Goal: Transaction & Acquisition: Download file/media

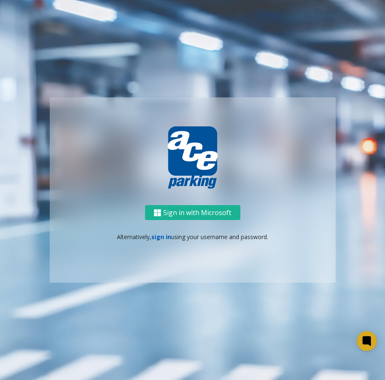
click at [161, 238] on link "sign in" at bounding box center [161, 237] width 20 height 8
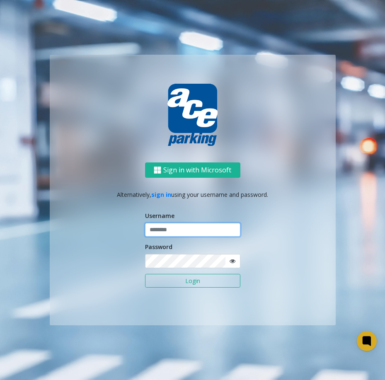
click at [181, 228] on input "text" at bounding box center [192, 230] width 95 height 14
type input "**********"
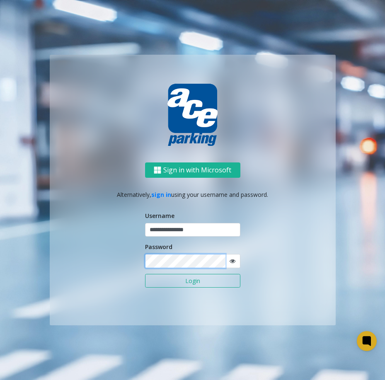
click at [145, 274] on button "Login" at bounding box center [192, 281] width 95 height 14
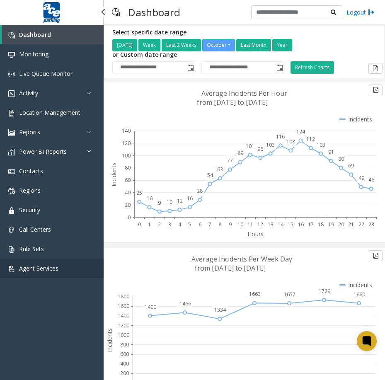
drag, startPoint x: 51, startPoint y: 264, endPoint x: 47, endPoint y: 266, distance: 4.6
click at [51, 264] on link "Agent Services" at bounding box center [52, 268] width 104 height 19
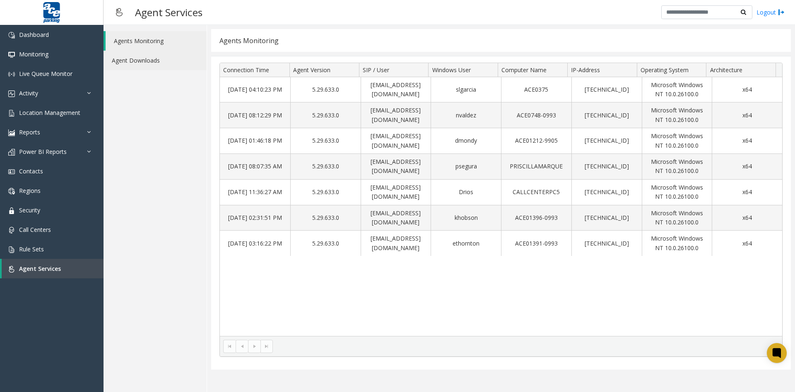
click at [150, 61] on link "Agent Downloads" at bounding box center [155, 60] width 103 height 19
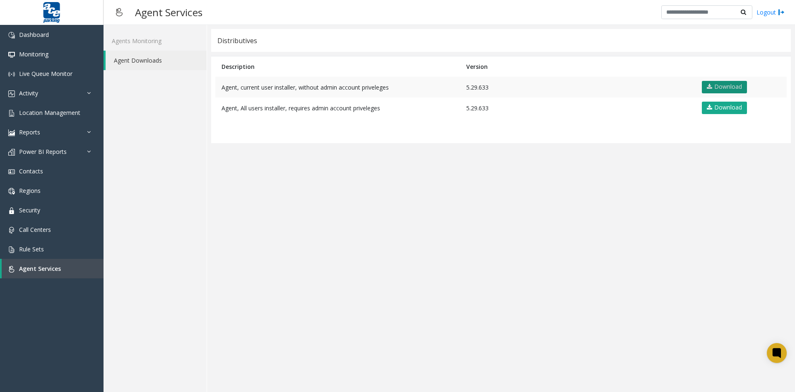
click at [384, 87] on link "Download" at bounding box center [724, 87] width 45 height 12
